Goal: Task Accomplishment & Management: Use online tool/utility

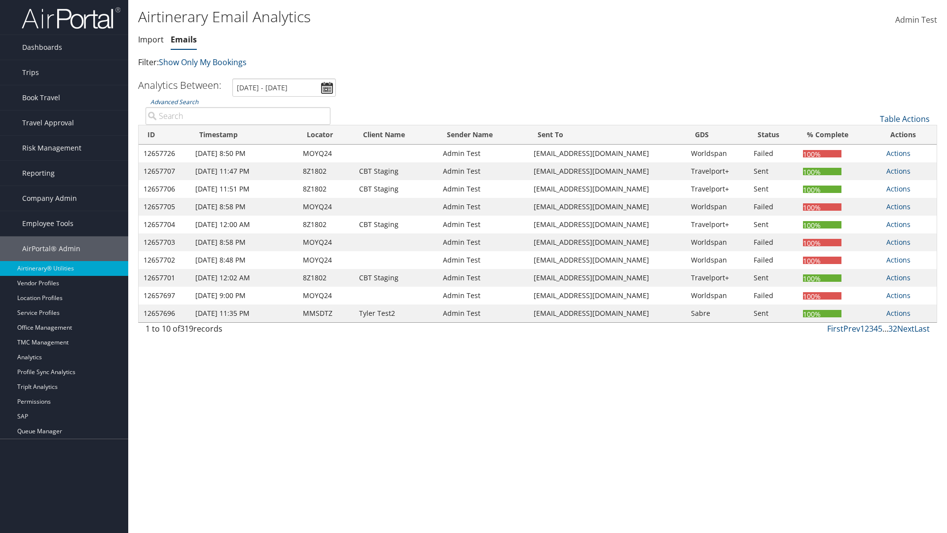
click at [184, 39] on link "Emails" at bounding box center [184, 39] width 26 height 11
click at [284, 87] on input "[DATE] - [DATE]" at bounding box center [284, 87] width 104 height 18
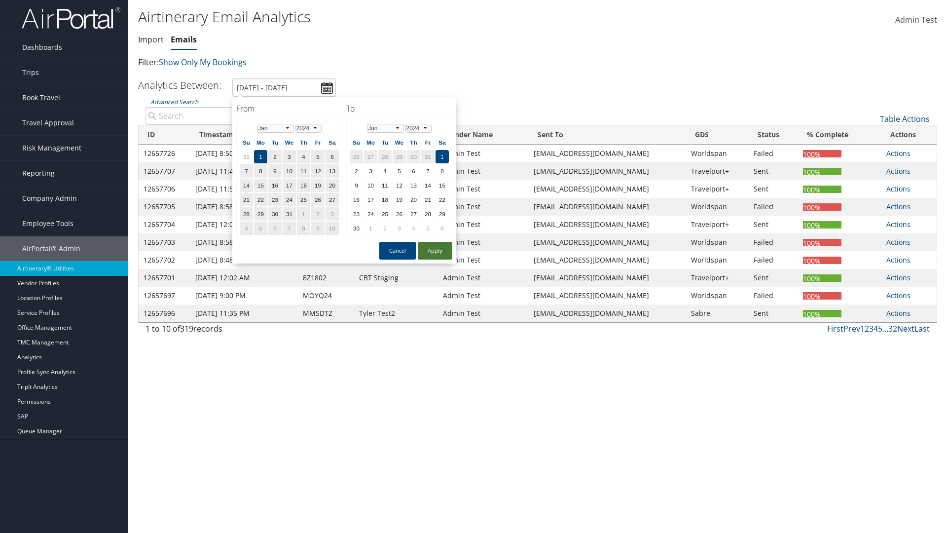
click at [435, 251] on button "Apply" at bounding box center [435, 251] width 35 height 18
type input "1/1/2024 - 6/1/2024"
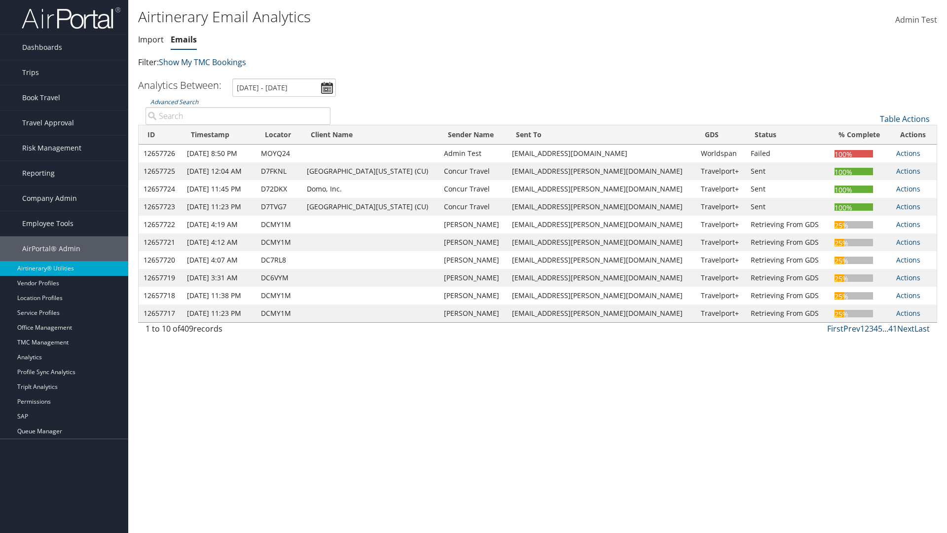
click at [164, 135] on th "ID" at bounding box center [160, 134] width 43 height 19
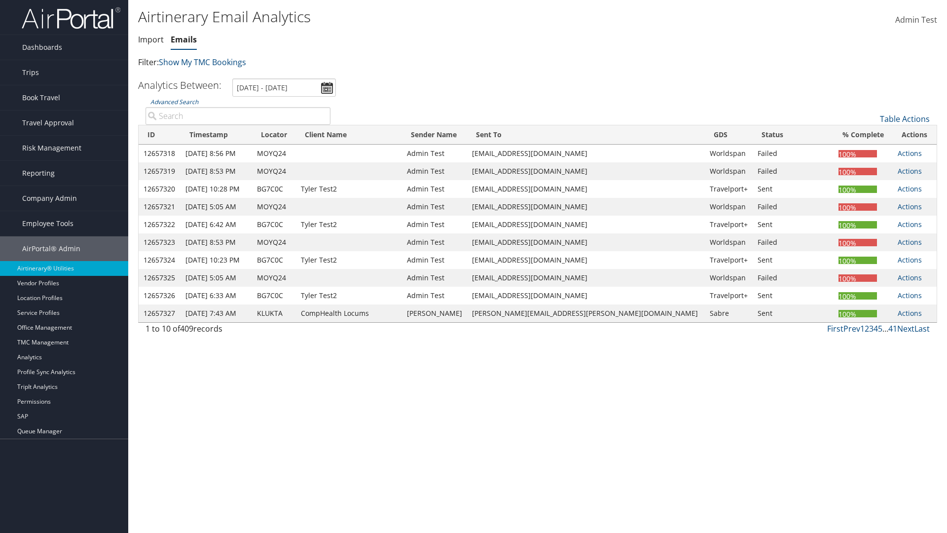
click at [164, 135] on th "ID" at bounding box center [160, 134] width 42 height 19
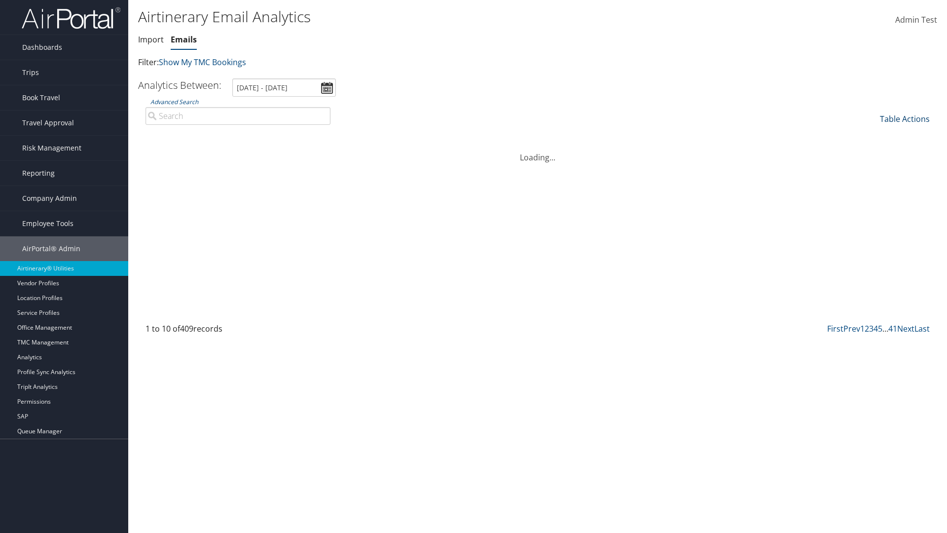
click at [905, 119] on link "Table Actions" at bounding box center [905, 118] width 50 height 11
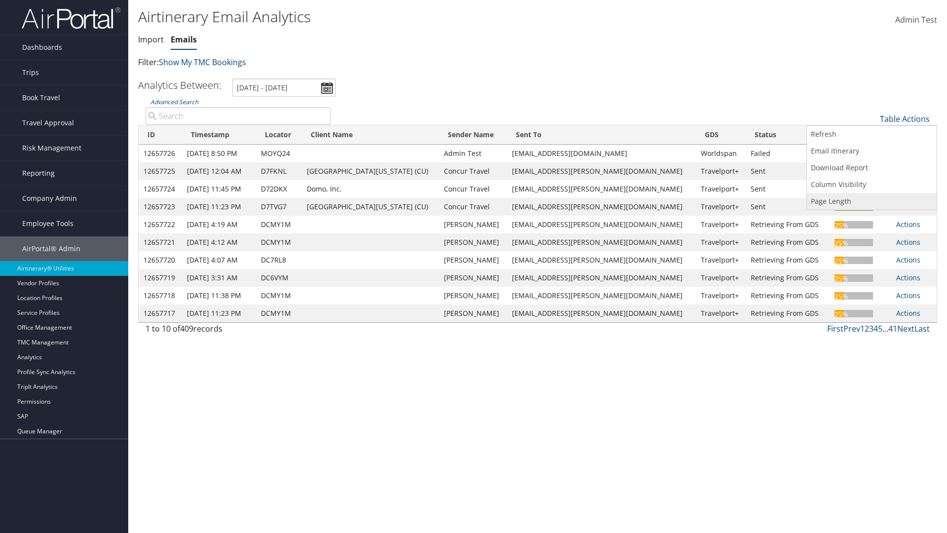
click at [872, 201] on link "Page Length" at bounding box center [872, 201] width 130 height 17
click at [872, 152] on link "25" at bounding box center [872, 152] width 130 height 17
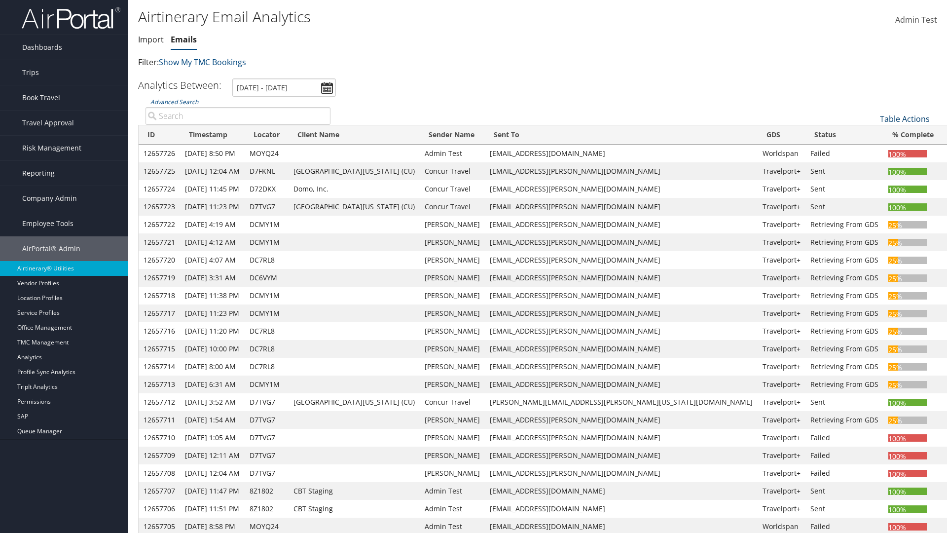
click at [905, 119] on link "Table Actions" at bounding box center [905, 118] width 50 height 11
click at [872, 201] on link "Page Length" at bounding box center [872, 201] width 130 height 17
click at [872, 169] on link "50" at bounding box center [872, 168] width 130 height 17
click at [905, 119] on link "Table Actions" at bounding box center [905, 118] width 50 height 11
click at [872, 201] on link "Page Length" at bounding box center [872, 201] width 130 height 17
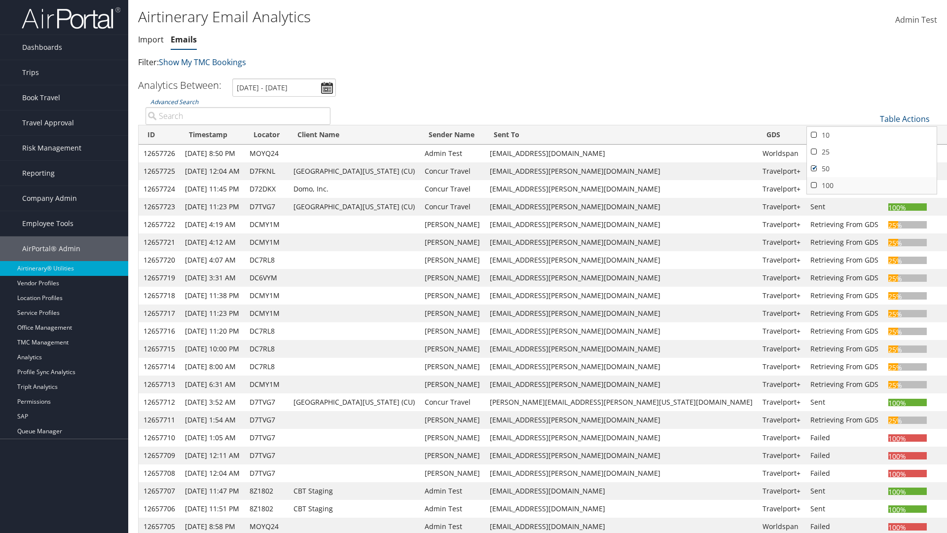
click at [872, 186] on link "100" at bounding box center [872, 185] width 130 height 17
